Goal: Task Accomplishment & Management: Use online tool/utility

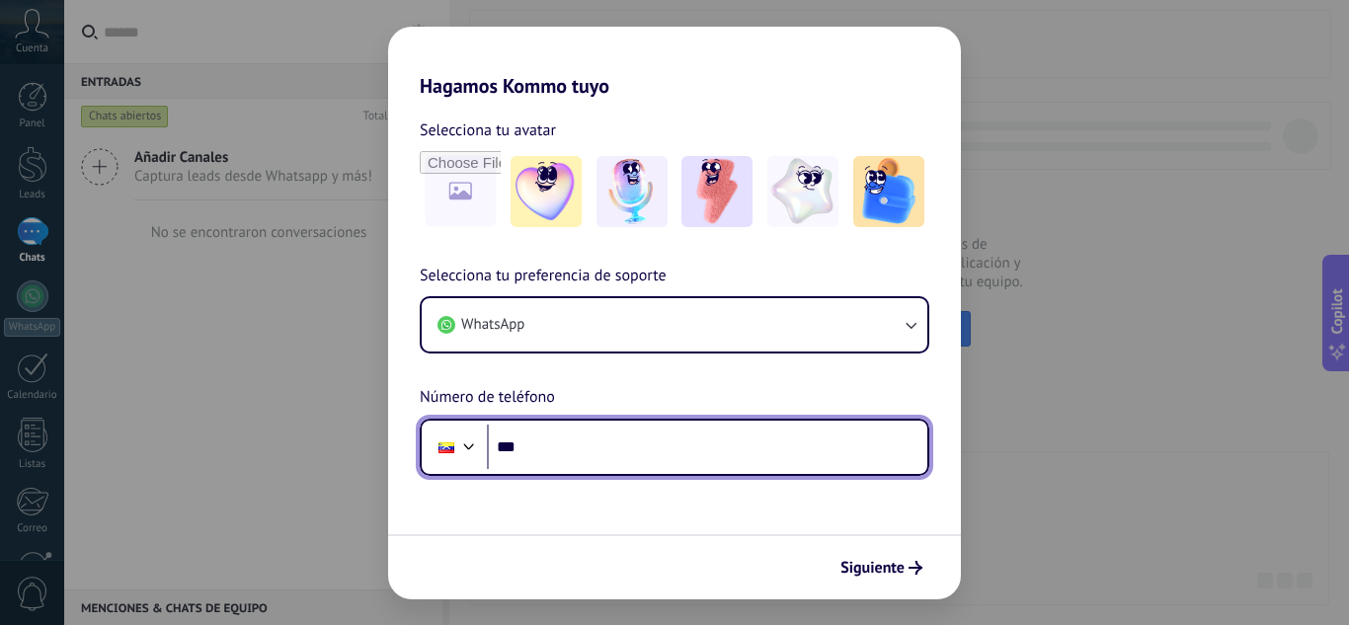
click at [712, 450] on input "***" at bounding box center [707, 447] width 440 height 45
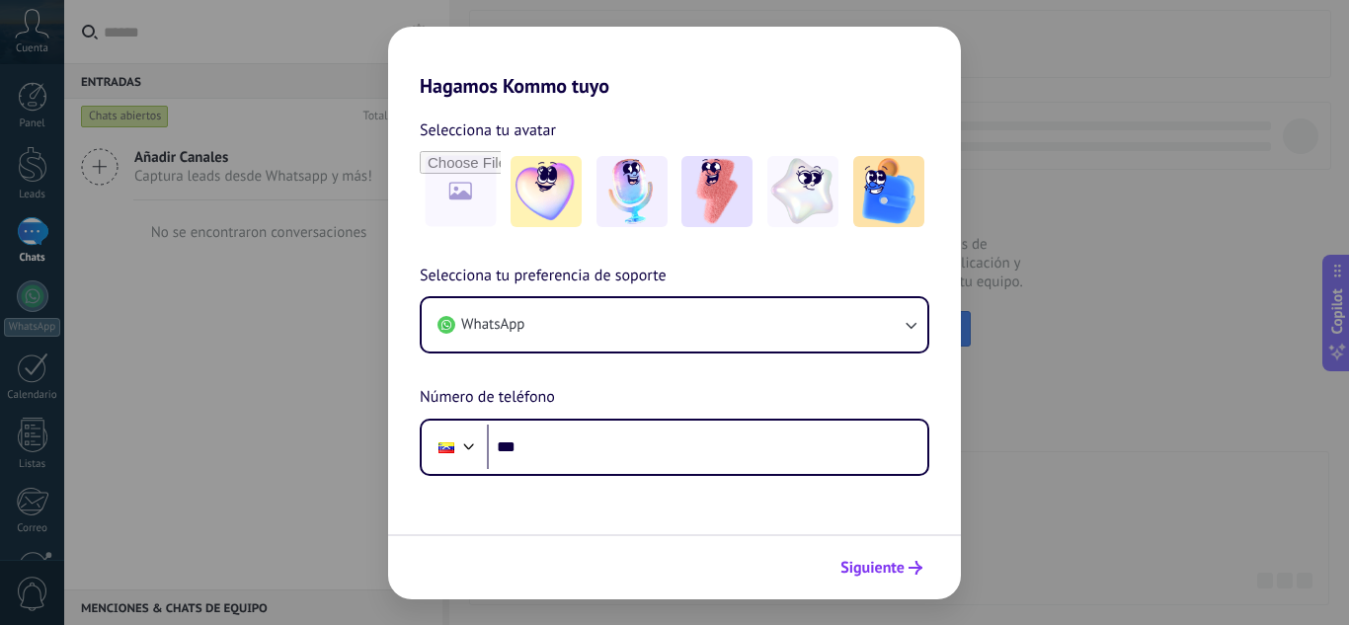
click at [899, 570] on span "Siguiente" at bounding box center [873, 568] width 64 height 14
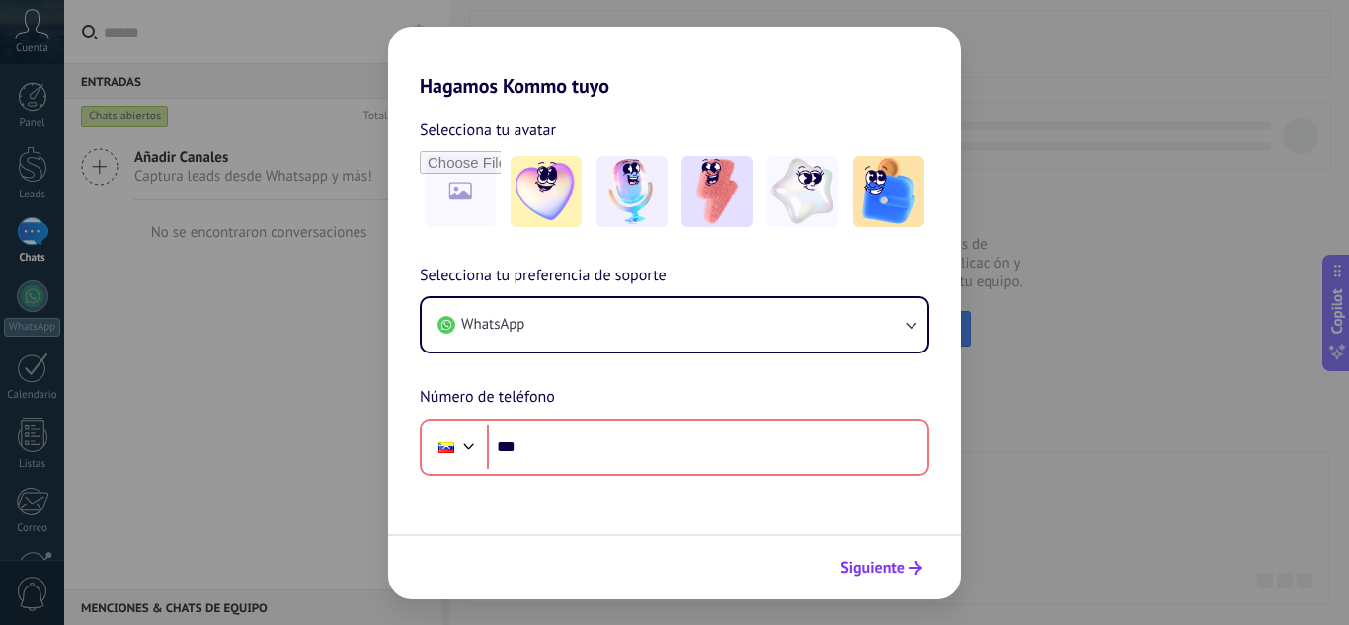
click at [889, 568] on span "Siguiente" at bounding box center [873, 568] width 64 height 14
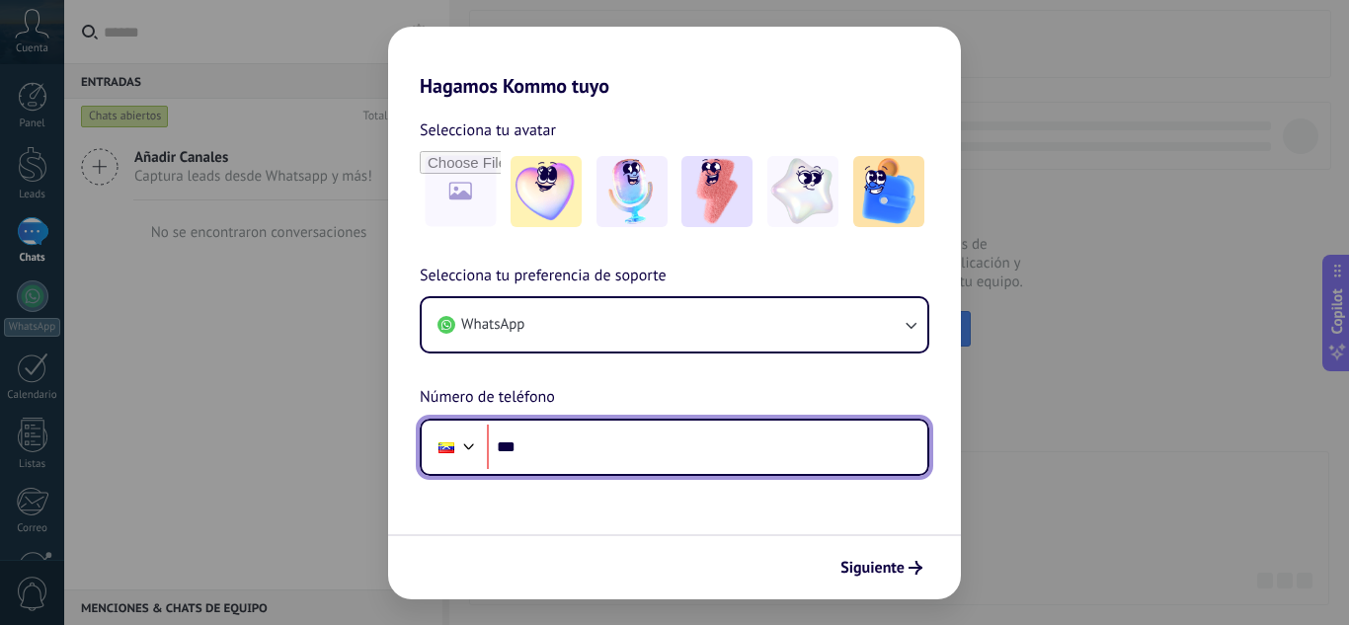
click at [533, 449] on input "***" at bounding box center [707, 447] width 440 height 45
type input "**********"
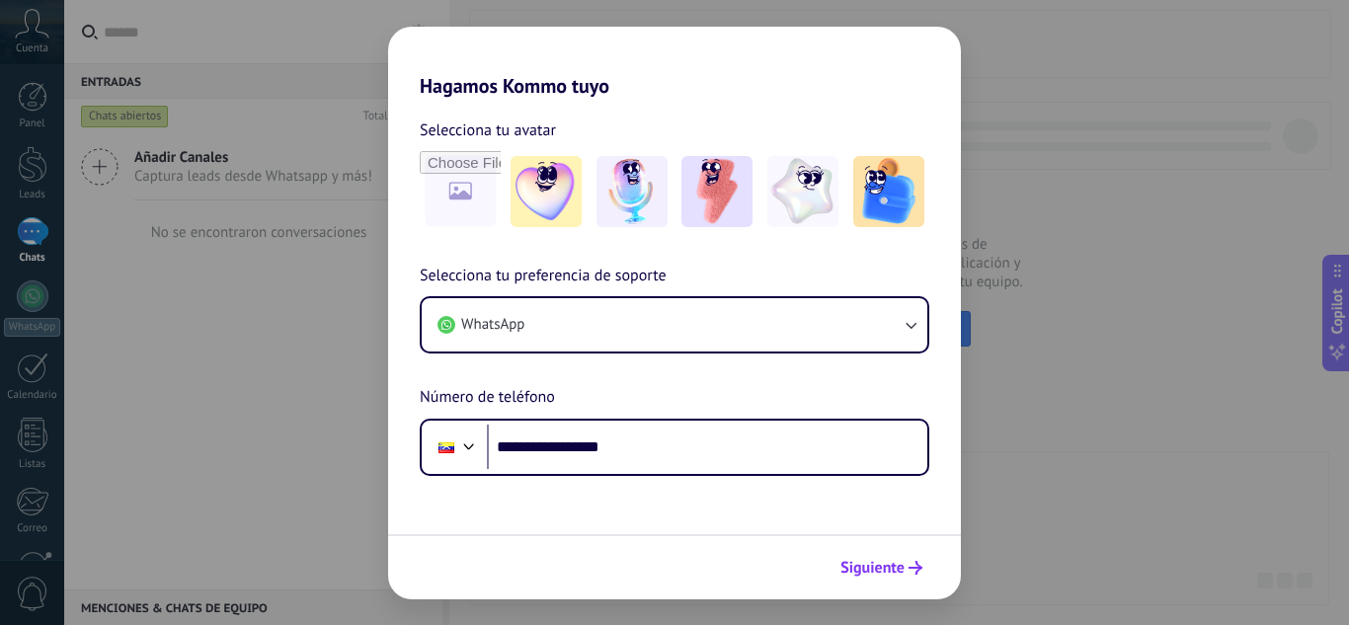
click at [875, 561] on span "Siguiente" at bounding box center [873, 568] width 64 height 14
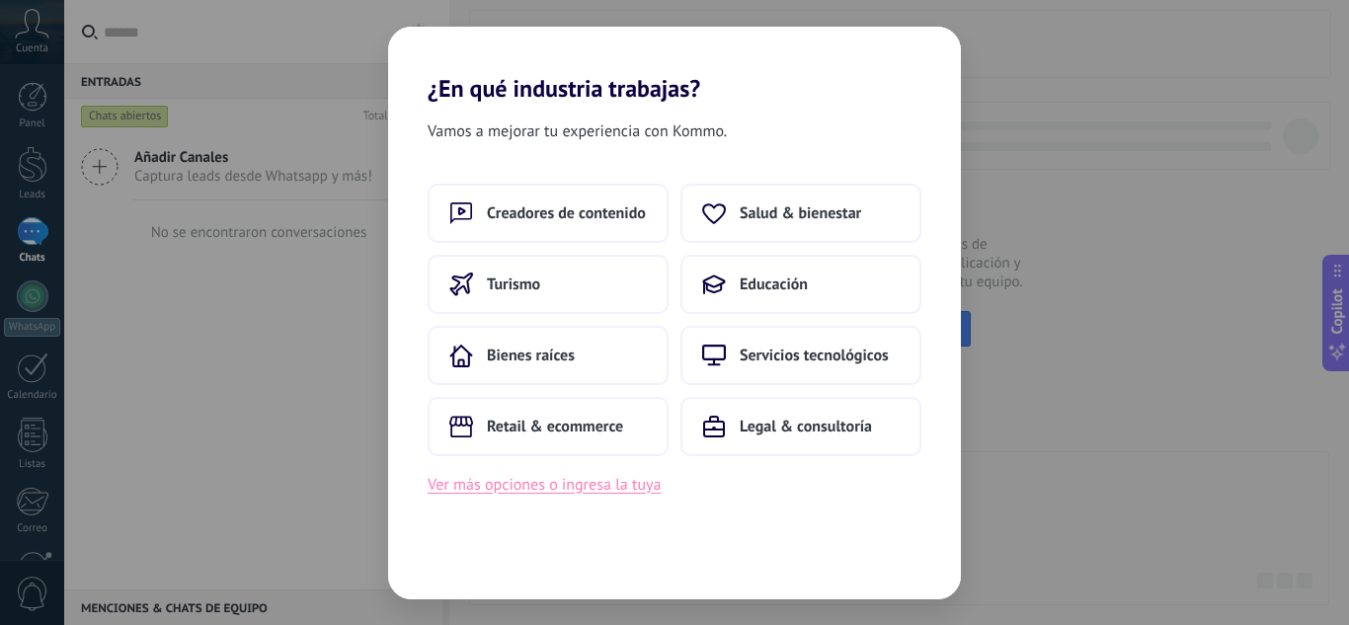
click at [625, 490] on button "Ver más opciones o ingresa la tuya" at bounding box center [544, 485] width 233 height 26
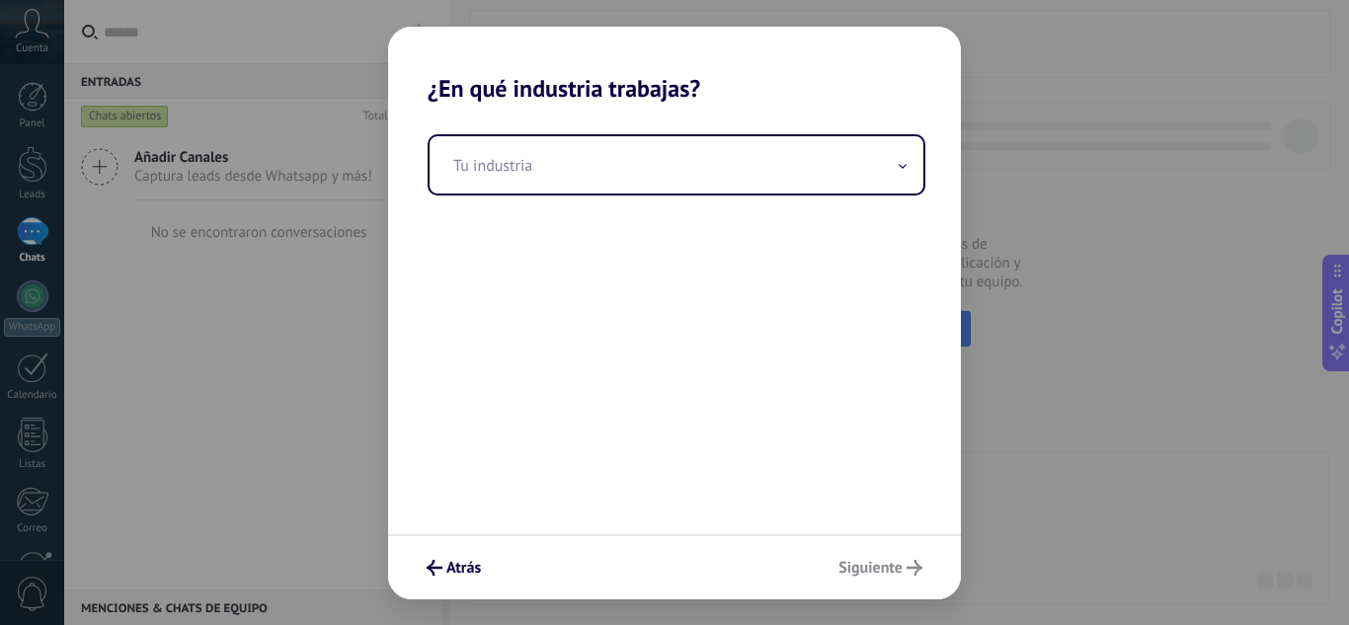
click at [698, 203] on div "Tu industria" at bounding box center [674, 319] width 573 height 432
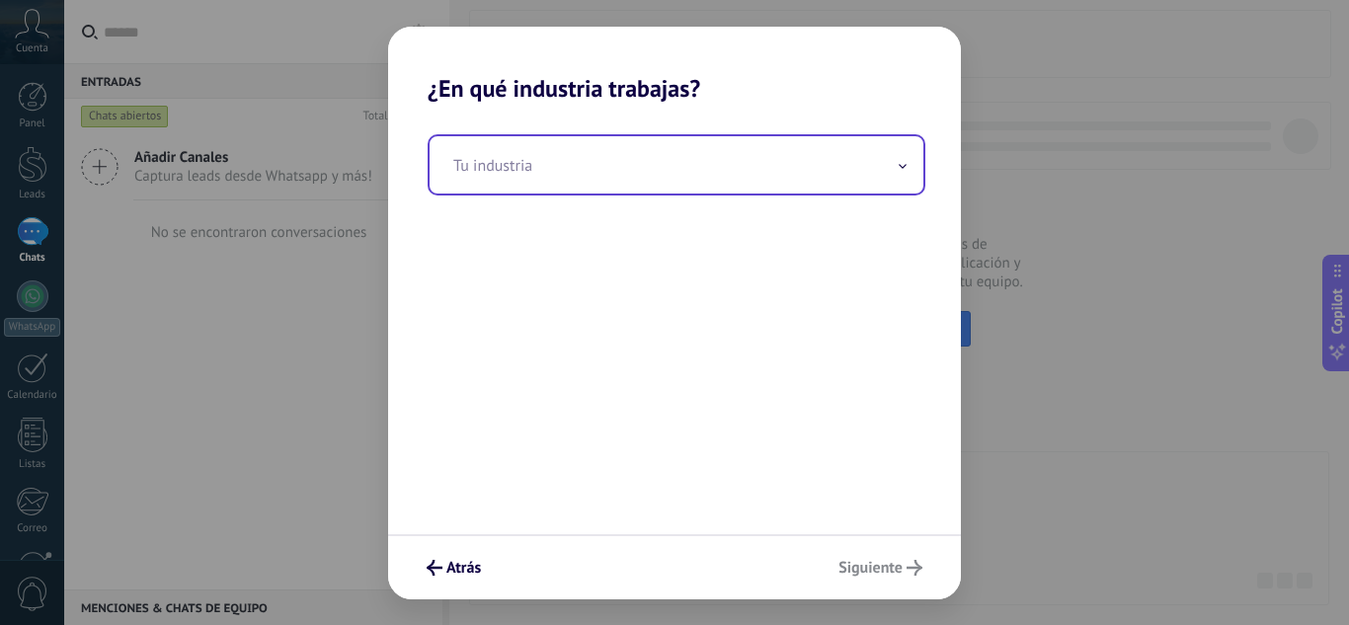
click at [711, 168] on input "text" at bounding box center [677, 164] width 494 height 57
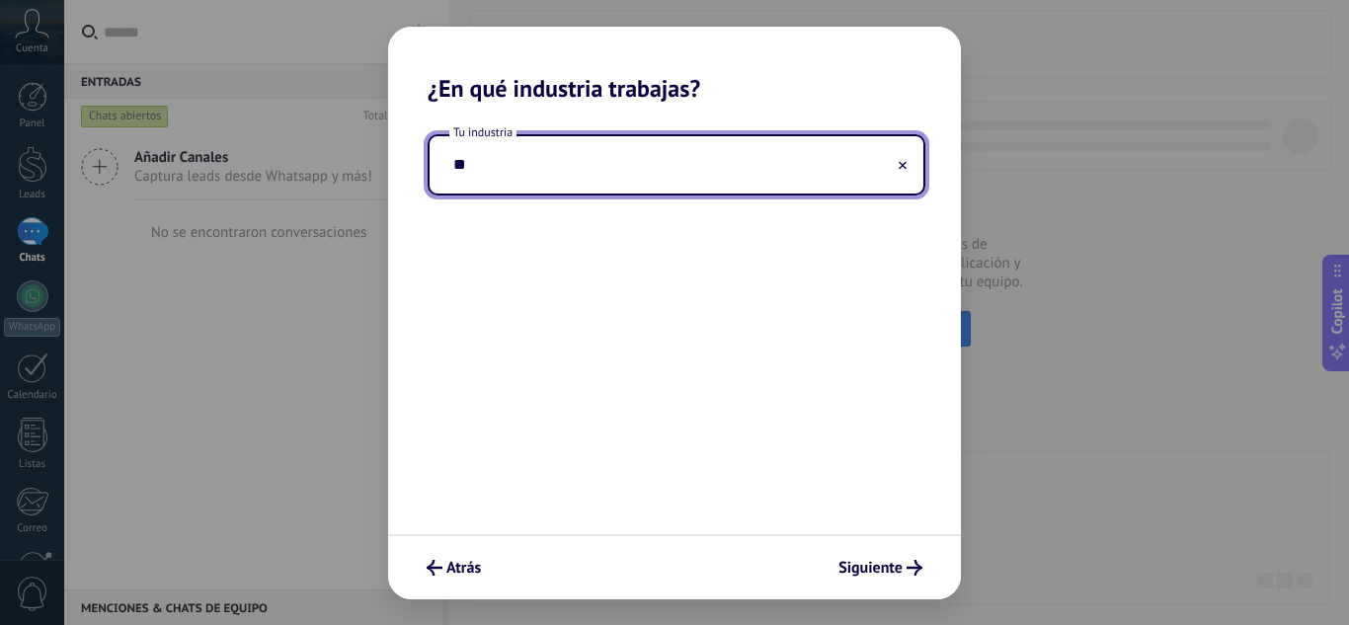
type input "*"
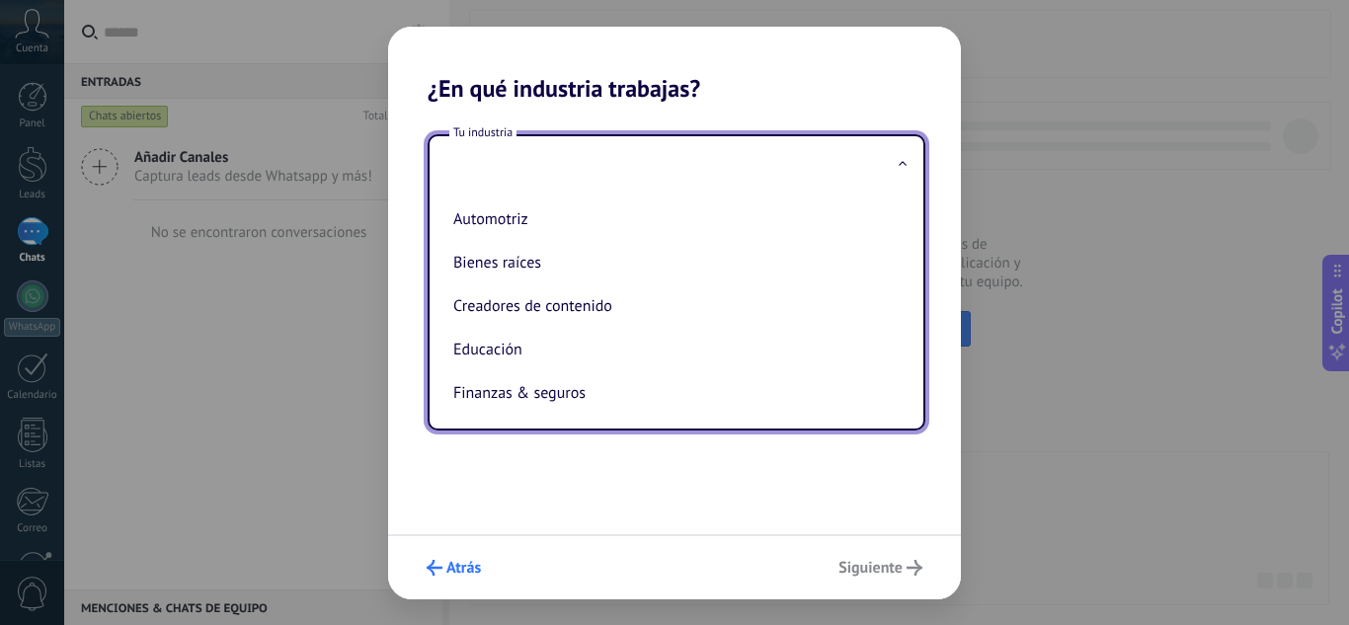
click at [450, 564] on span "Atrás" at bounding box center [463, 568] width 35 height 14
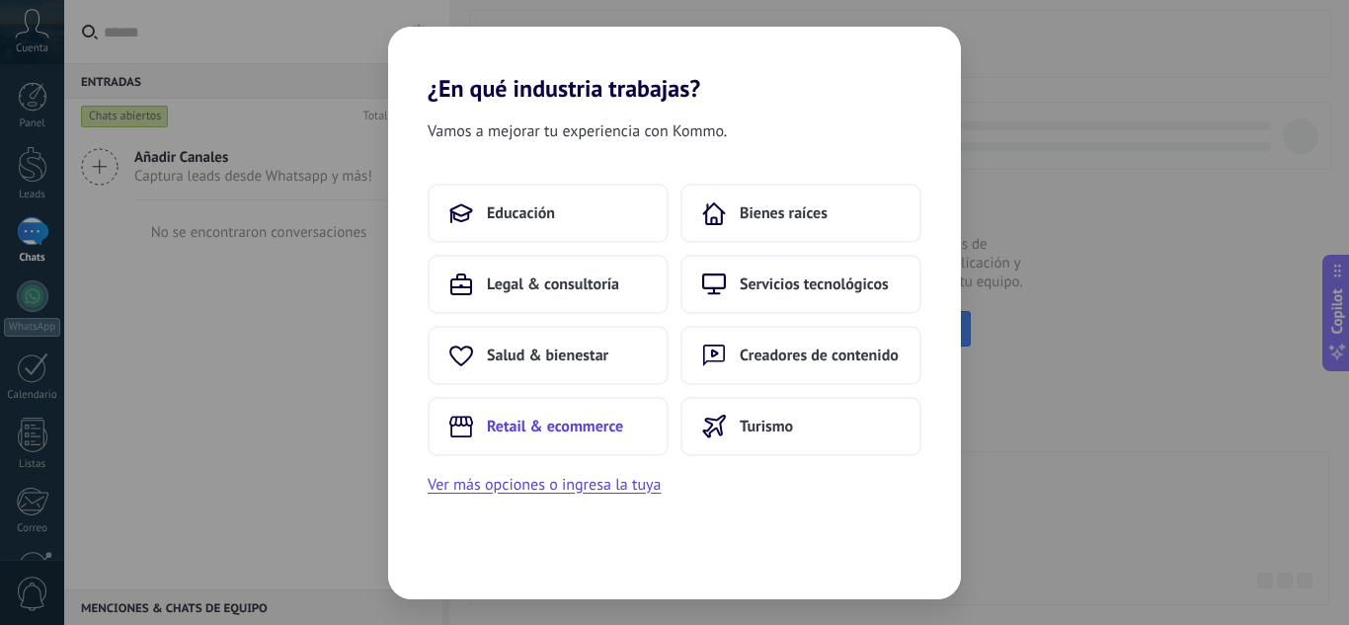
click at [623, 429] on span "Retail & ecommerce" at bounding box center [555, 427] width 136 height 20
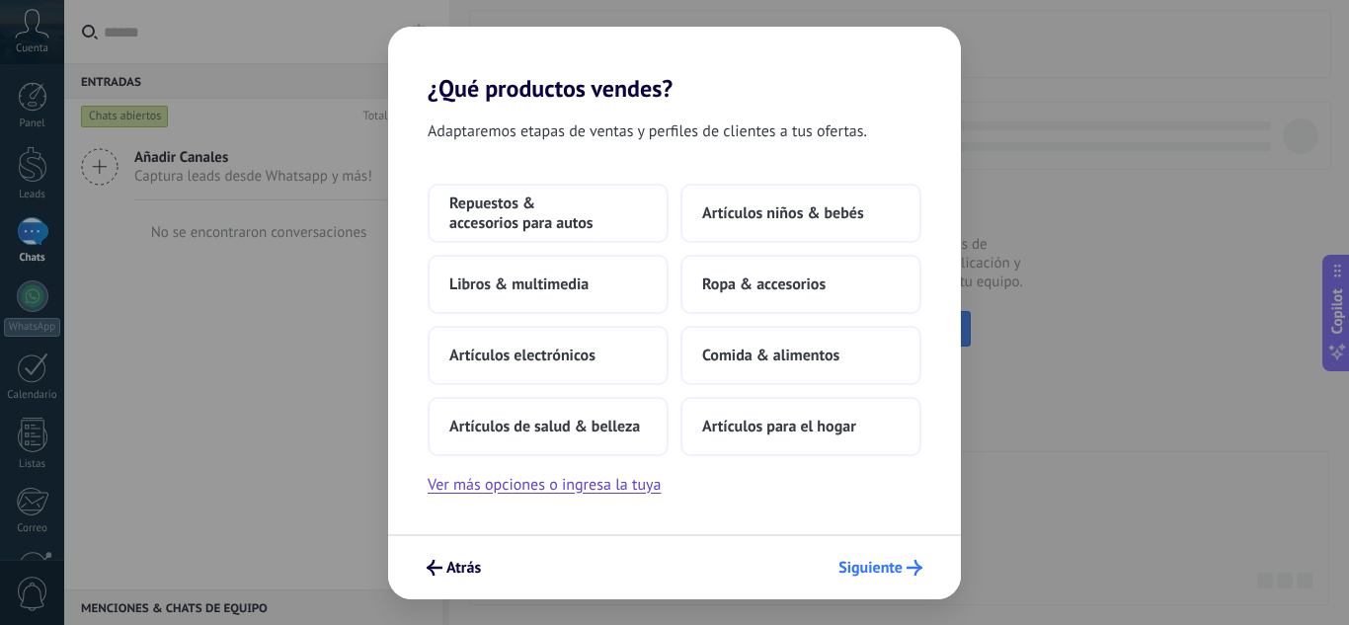
click at [857, 551] on button "Siguiente" at bounding box center [881, 568] width 102 height 34
click at [876, 561] on span "Siguiente" at bounding box center [871, 568] width 64 height 14
click at [872, 583] on div "Atrás Siguiente" at bounding box center [674, 566] width 573 height 65
click at [872, 583] on button "Siguiente" at bounding box center [881, 568] width 102 height 34
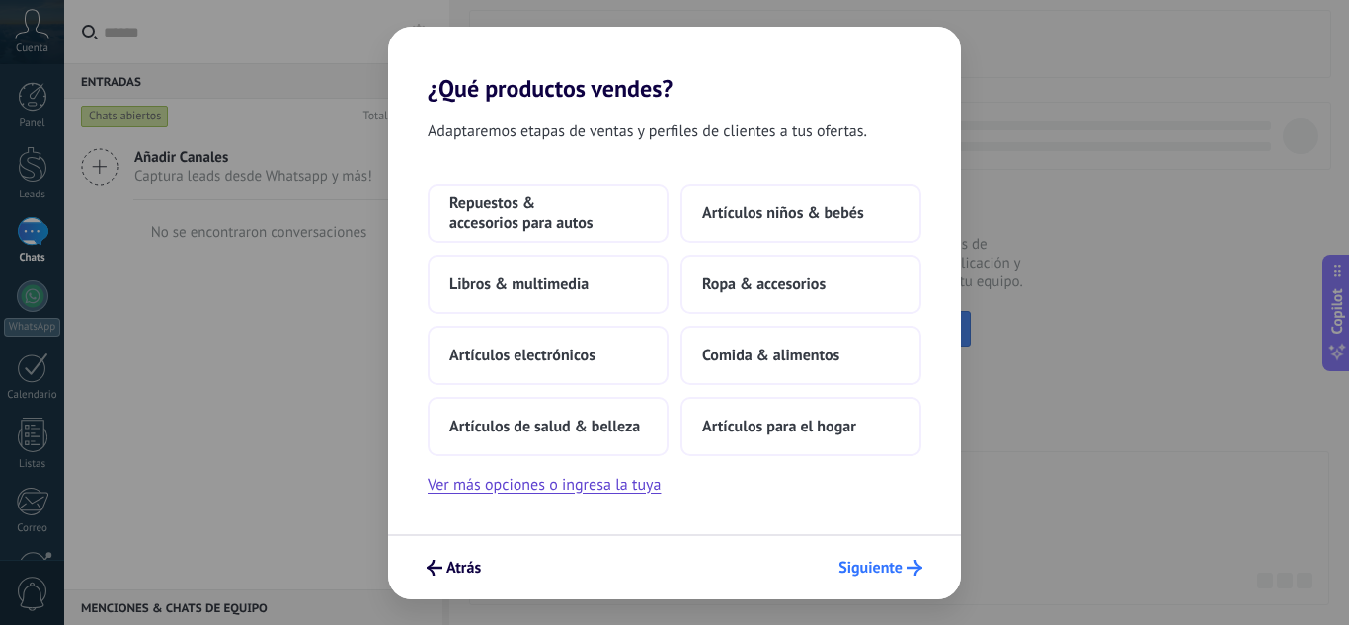
click at [872, 583] on button "Siguiente" at bounding box center [881, 568] width 102 height 34
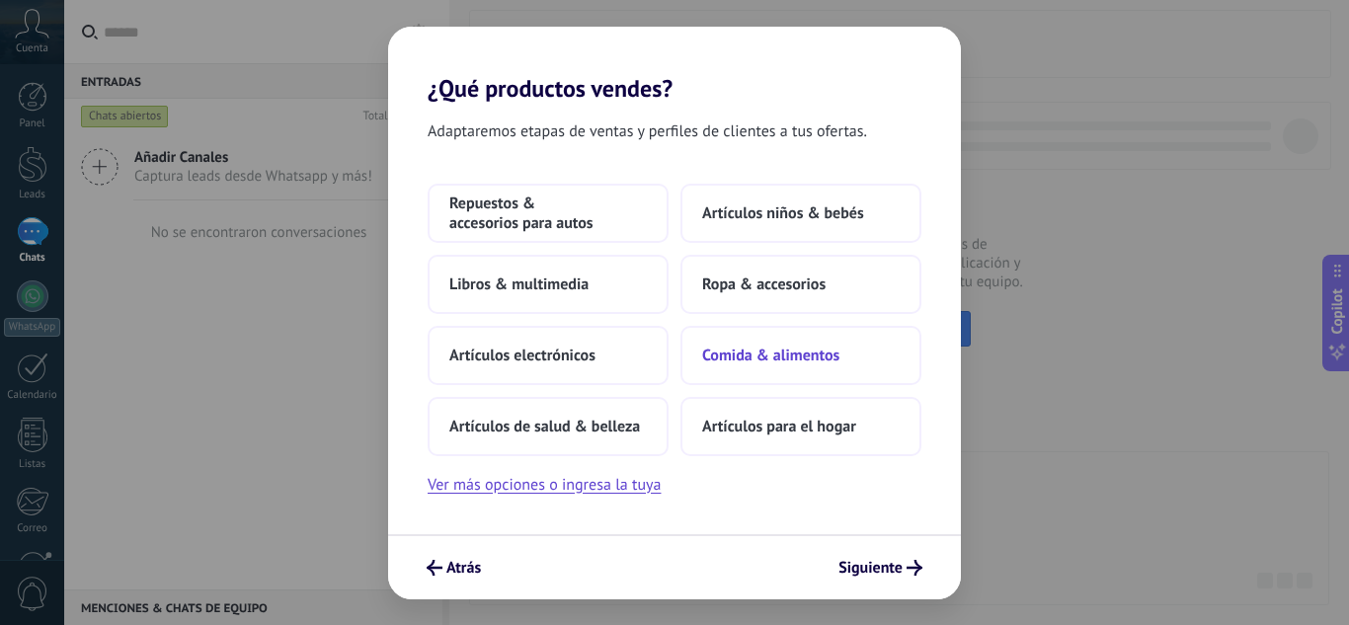
click at [848, 376] on button "Comida & alimentos" at bounding box center [800, 355] width 241 height 59
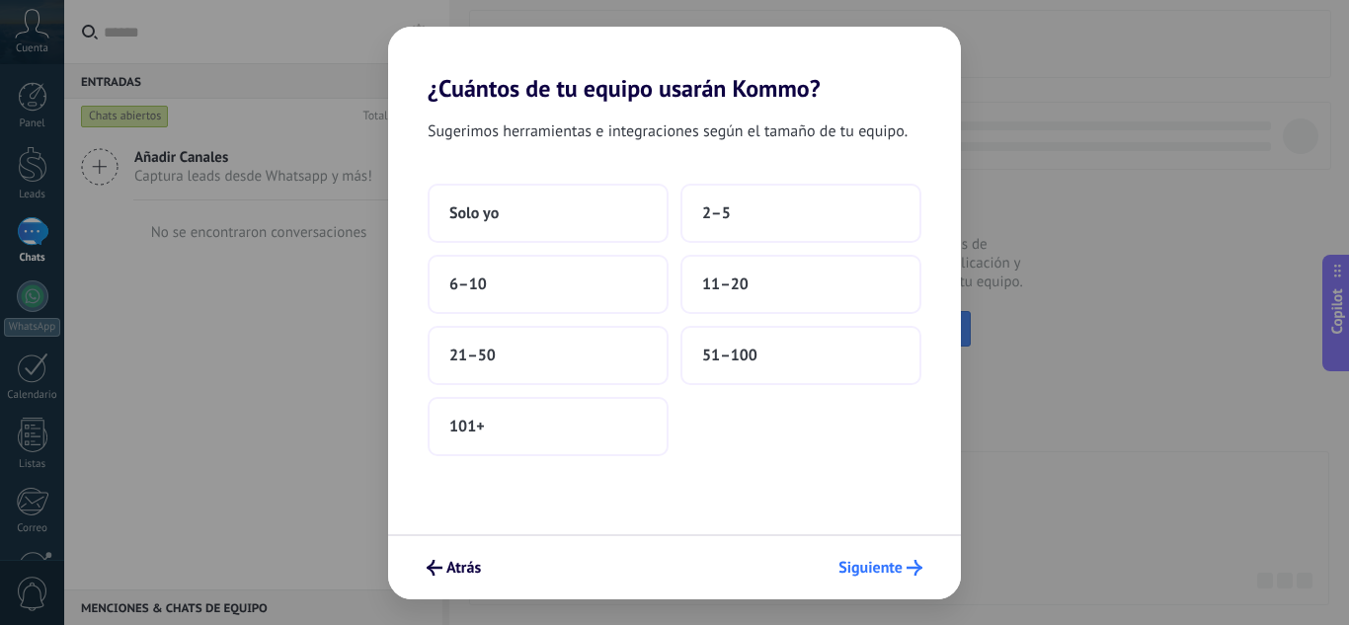
click at [882, 567] on span "Siguiente" at bounding box center [871, 568] width 64 height 14
click at [744, 390] on div "Solo yo 2–5 6–10 11–20 21–50 51–100 101+" at bounding box center [675, 320] width 494 height 273
click at [733, 346] on span "51–100" at bounding box center [729, 356] width 55 height 20
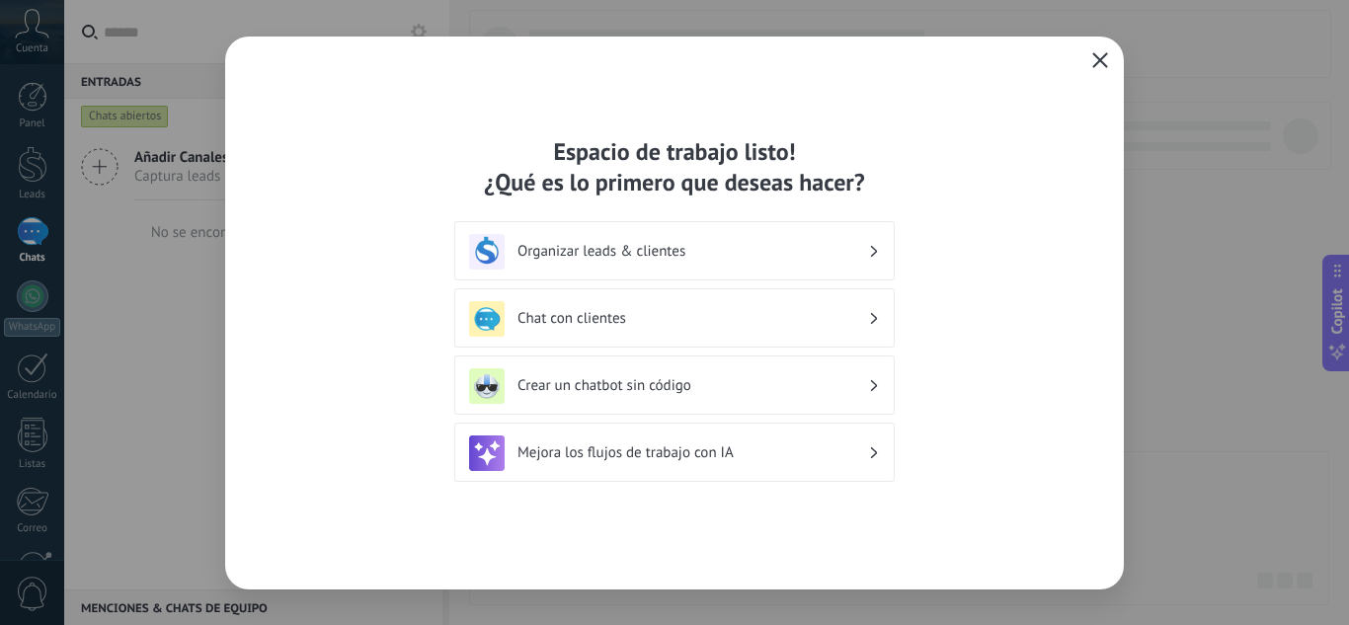
click at [1112, 62] on button "button" at bounding box center [1100, 61] width 26 height 28
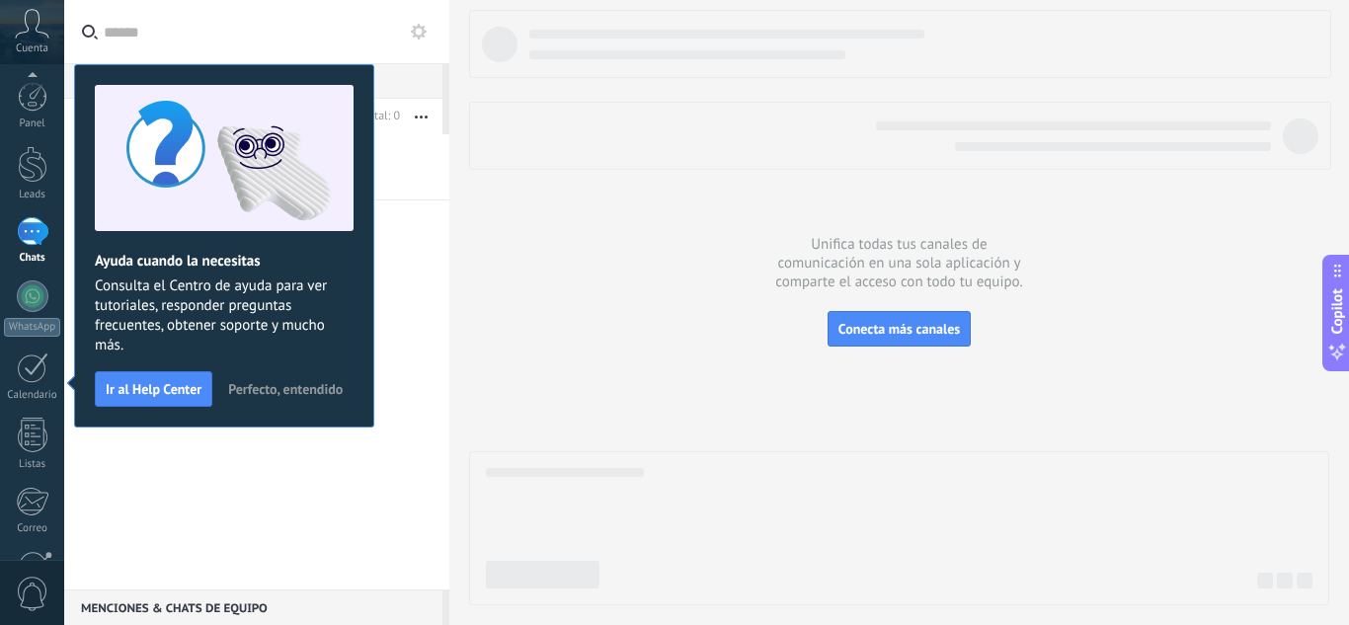
scroll to position [197, 0]
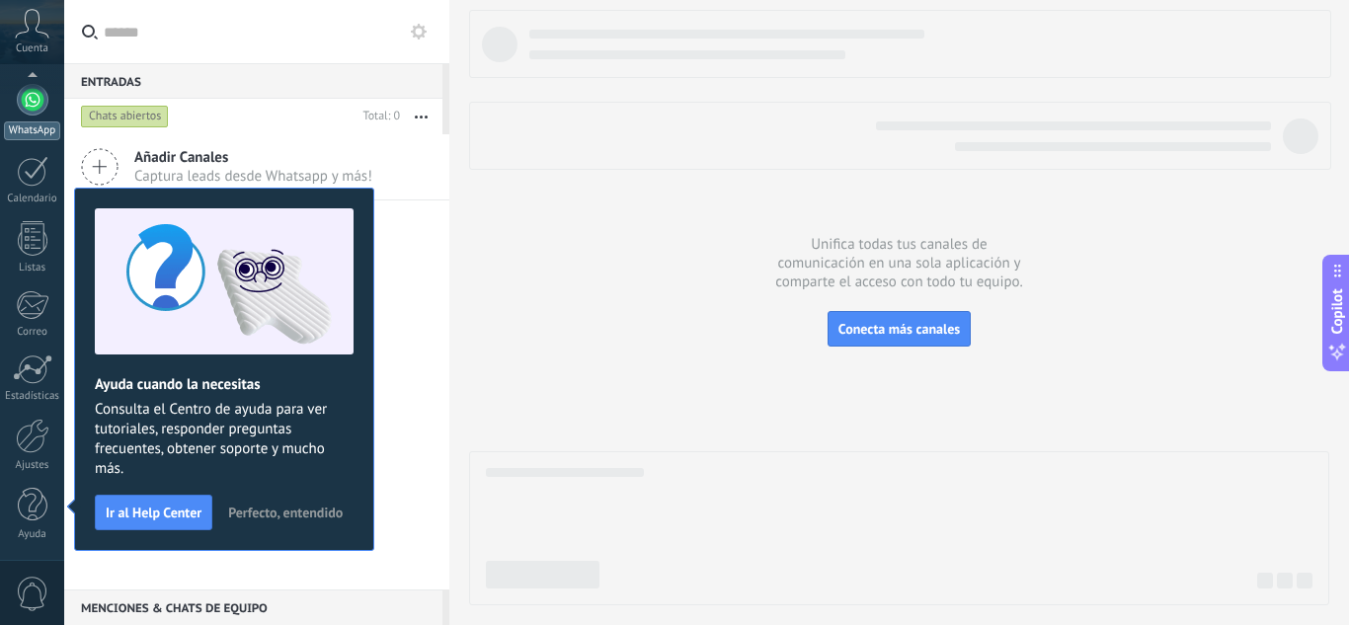
click at [20, 114] on link "WhatsApp" at bounding box center [32, 112] width 64 height 56
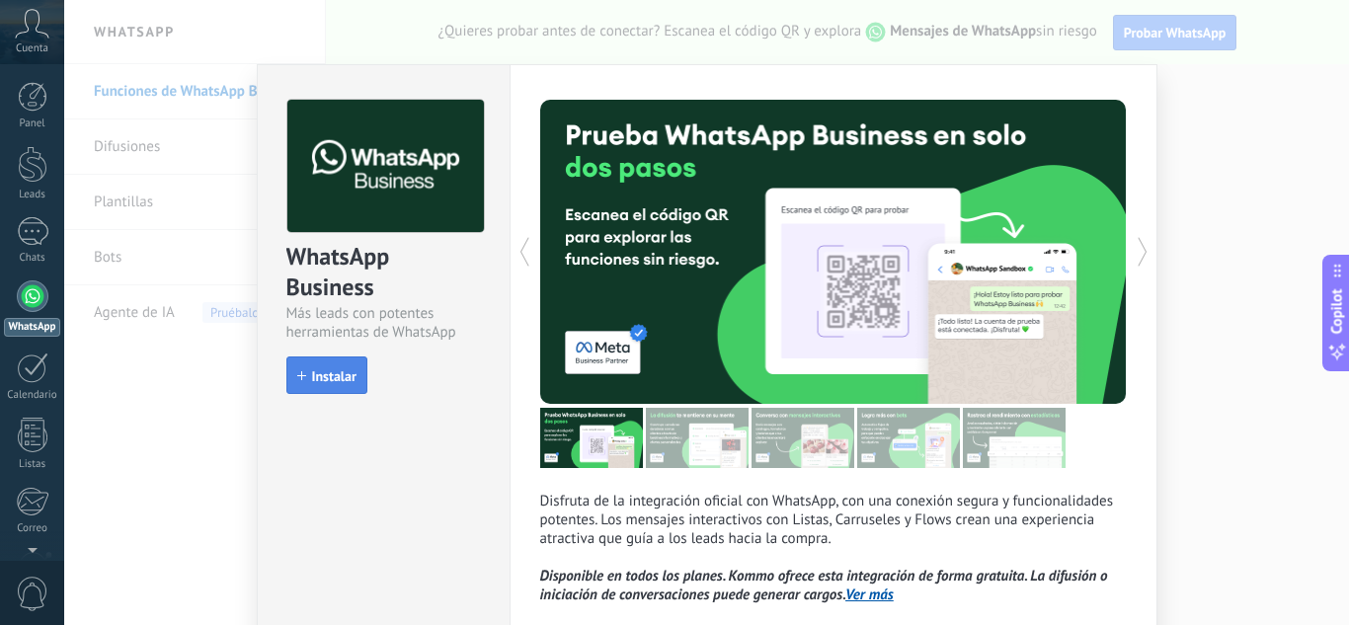
click at [332, 381] on span "Instalar" at bounding box center [334, 376] width 44 height 14
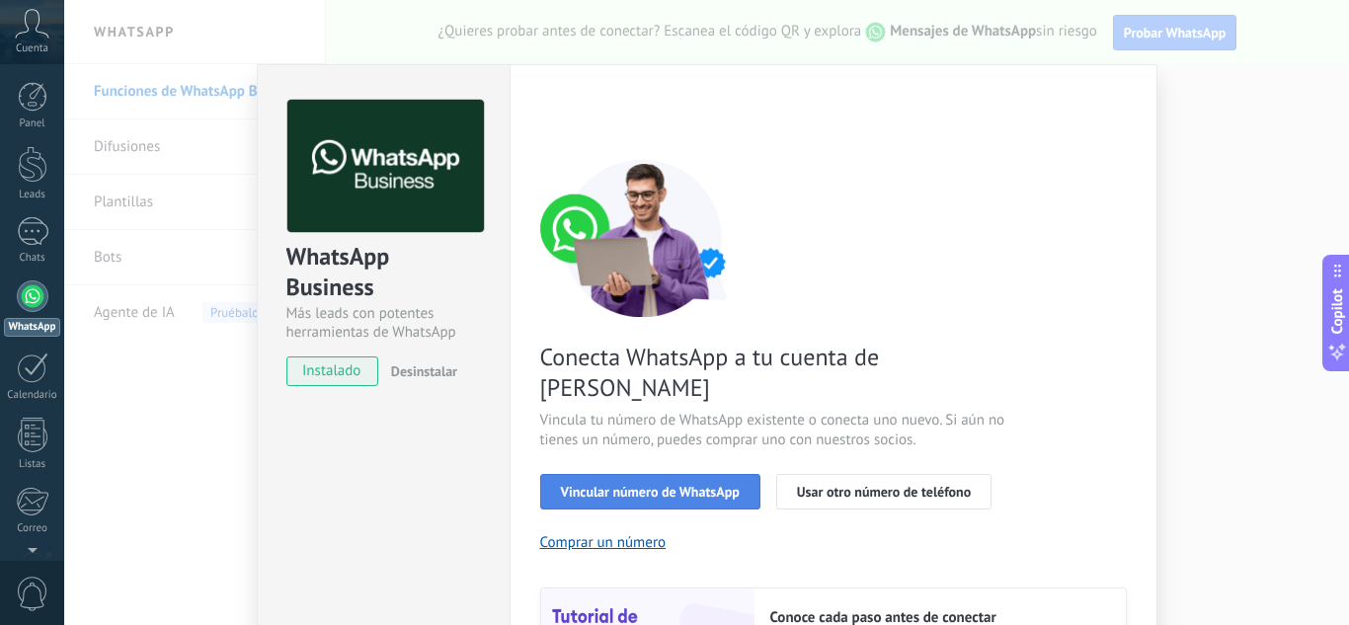
click at [642, 474] on button "Vincular número de WhatsApp" at bounding box center [650, 492] width 220 height 36
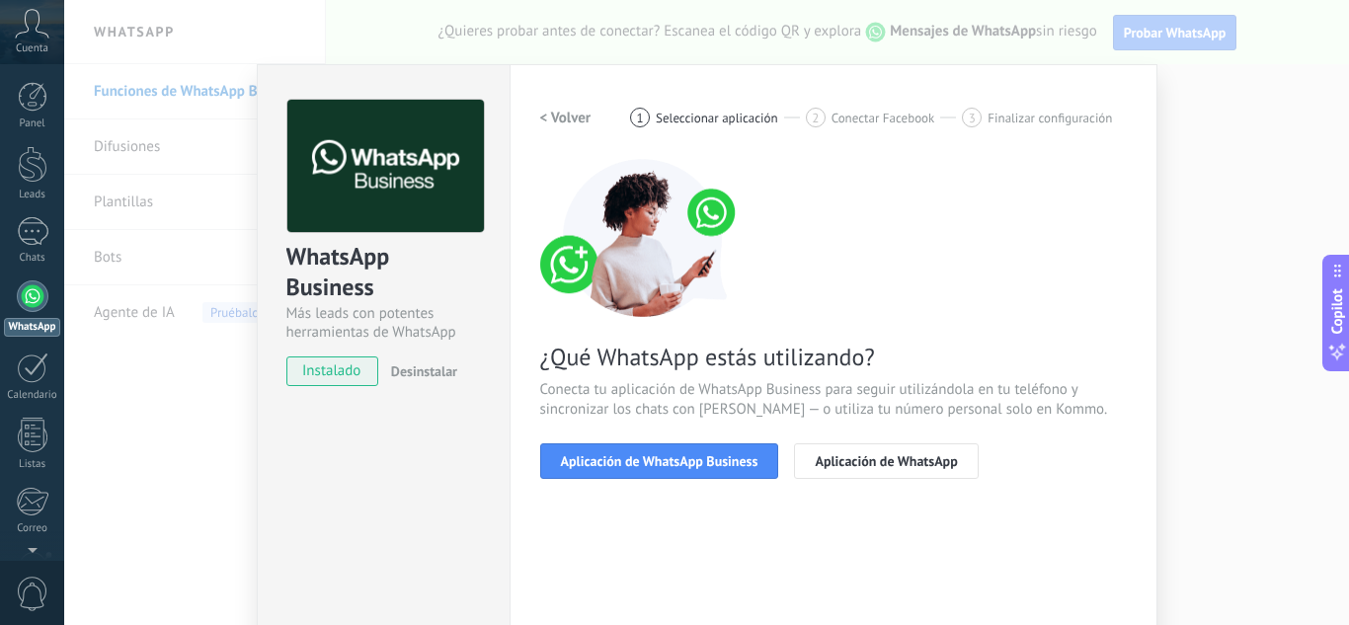
click at [676, 120] on span "Seleccionar aplicación" at bounding box center [717, 118] width 122 height 15
click at [546, 125] on h2 "< Volver" at bounding box center [565, 118] width 51 height 19
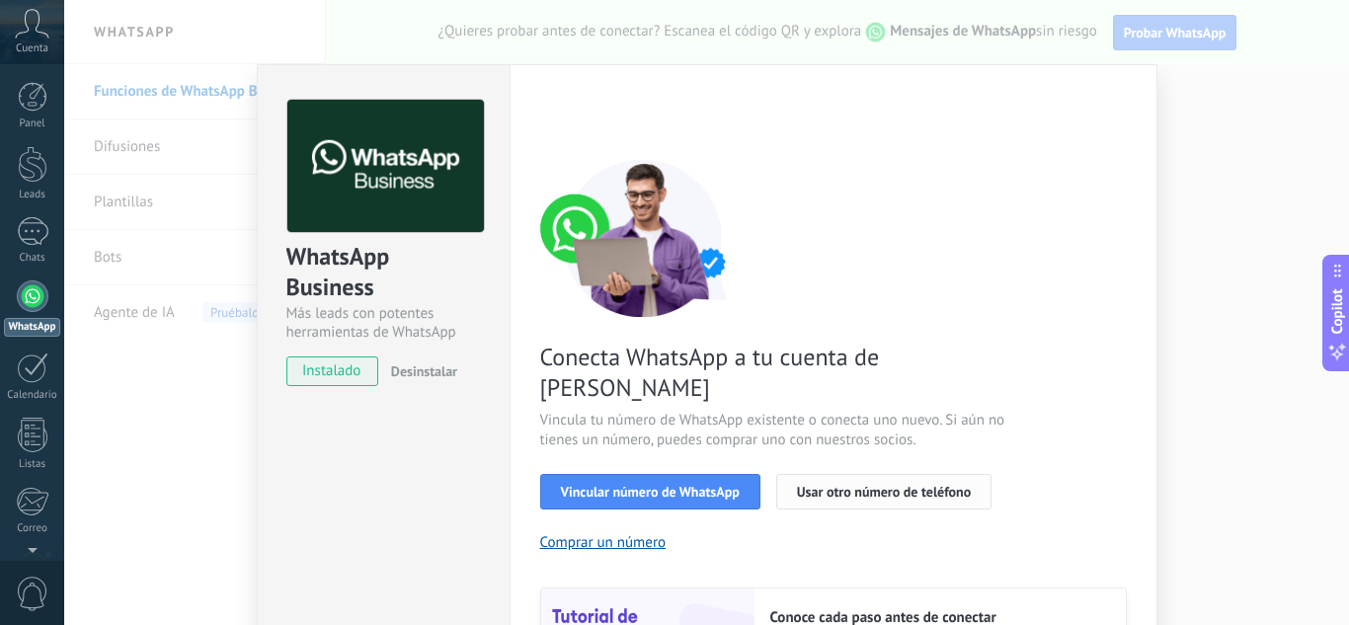
click at [861, 474] on button "Usar otro número de teléfono" at bounding box center [883, 492] width 215 height 36
click at [823, 474] on button "Usar otro número de teléfono" at bounding box center [883, 492] width 215 height 36
